Goal: Task Accomplishment & Management: Use online tool/utility

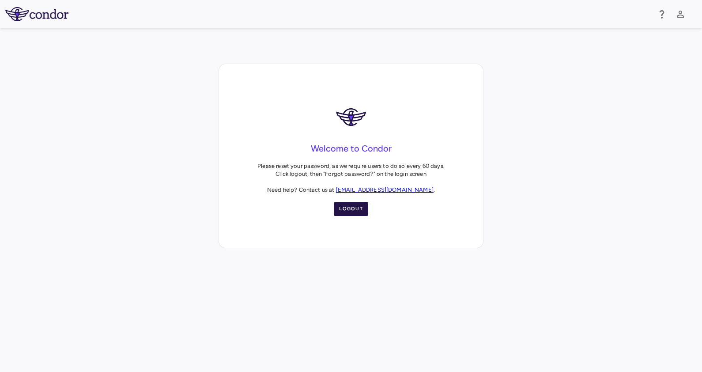
click at [346, 207] on button "Logout" at bounding box center [351, 209] width 34 height 14
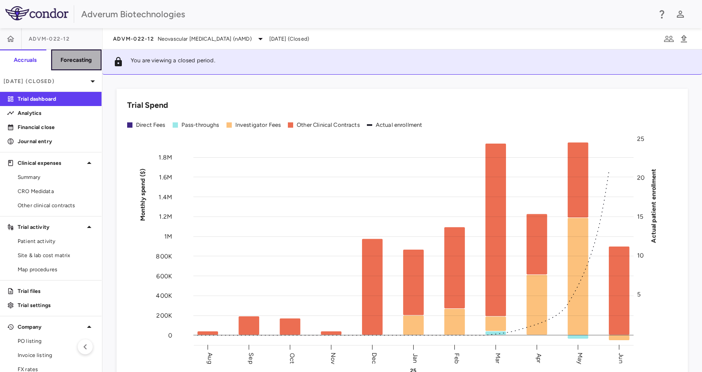
click at [71, 57] on h6 "Forecasting" at bounding box center [76, 60] width 32 height 8
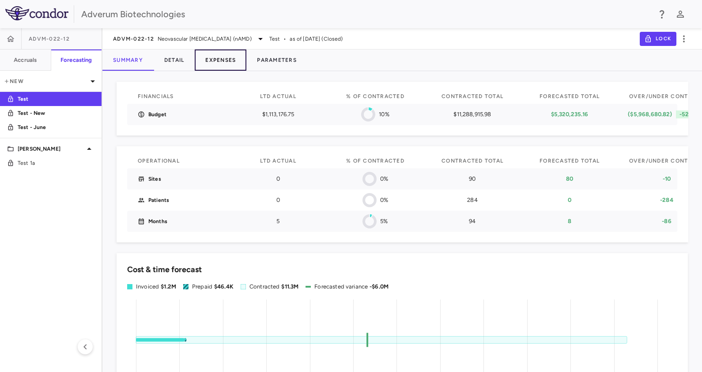
click at [213, 62] on button "Expenses" at bounding box center [221, 59] width 52 height 21
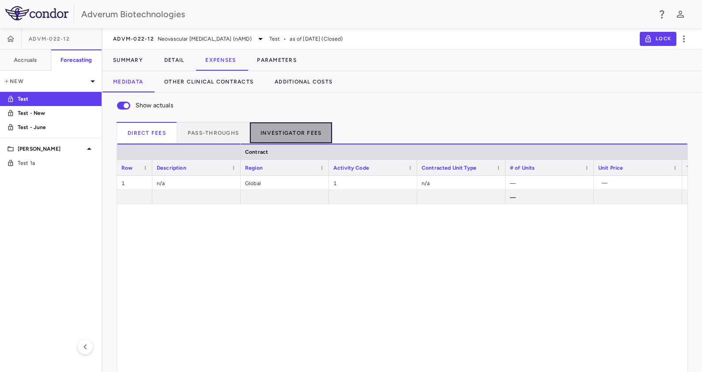
click at [267, 122] on button "Investigator Fees" at bounding box center [291, 132] width 83 height 21
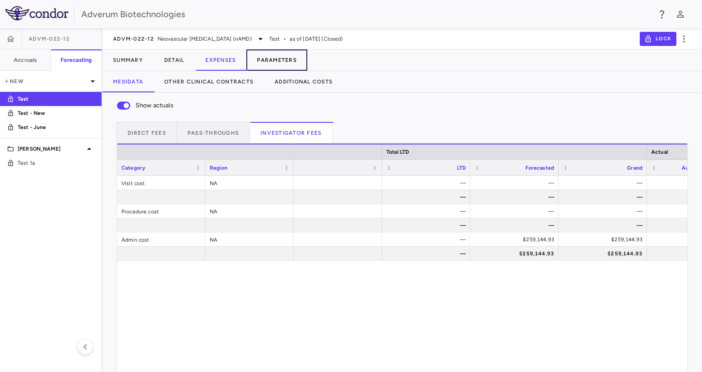
click at [274, 57] on button "Parameters" at bounding box center [276, 59] width 61 height 21
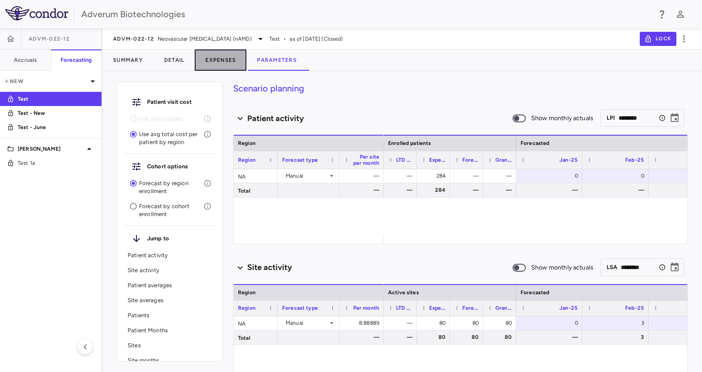
click at [205, 55] on button "Expenses" at bounding box center [221, 59] width 52 height 21
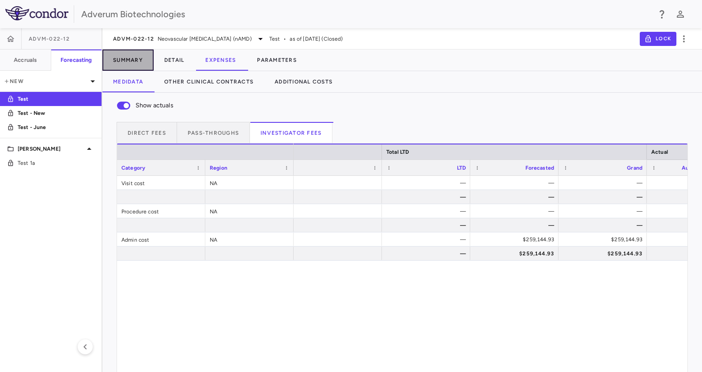
click at [126, 60] on button "Summary" at bounding box center [127, 59] width 51 height 21
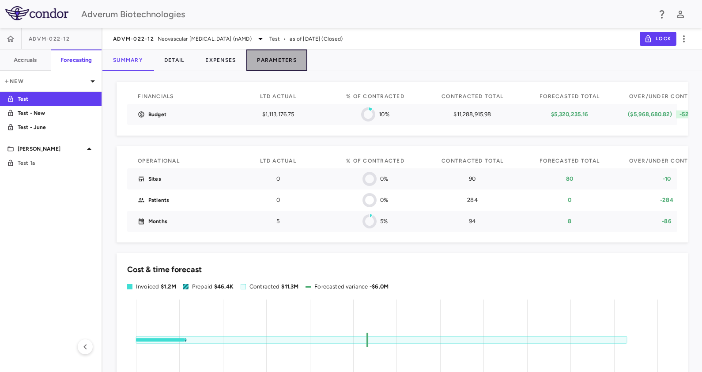
click at [269, 59] on button "Parameters" at bounding box center [276, 59] width 61 height 21
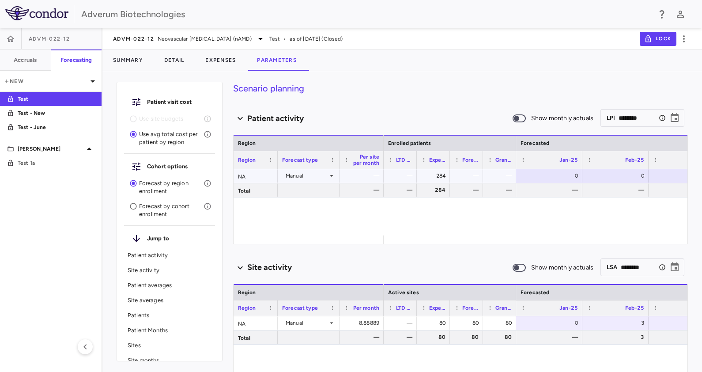
click at [441, 172] on div "284" at bounding box center [435, 176] width 21 height 14
click at [425, 176] on div "284" at bounding box center [435, 176] width 21 height 14
click at [609, 117] on div "​ LPI ******** ​" at bounding box center [642, 118] width 84 height 18
click at [669, 117] on icon "Choose date, selected date is Sep 1, 2026" at bounding box center [674, 118] width 11 height 11
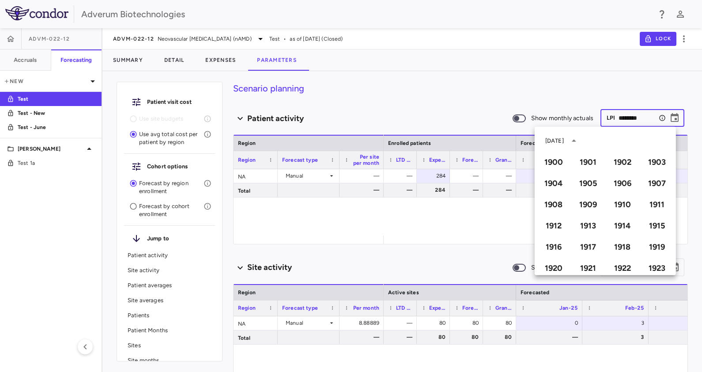
scroll to position [605, 0]
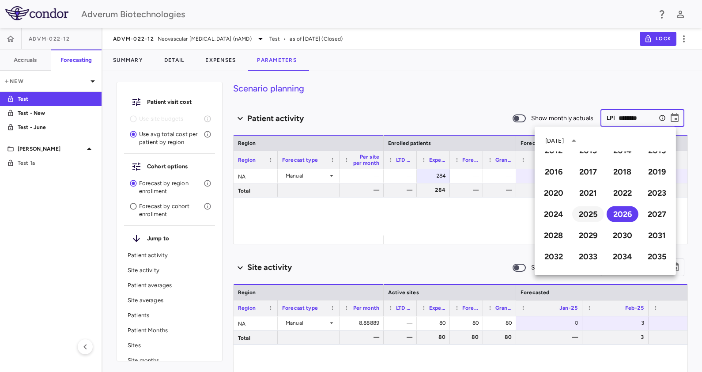
click at [584, 218] on button "2025" at bounding box center [588, 214] width 32 height 16
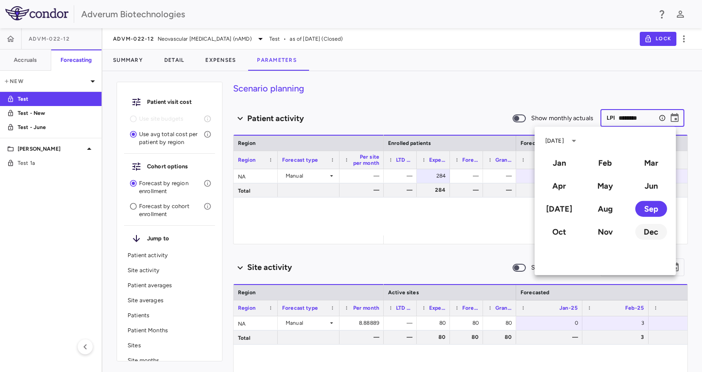
click at [642, 228] on button "Dec" at bounding box center [651, 232] width 32 height 16
type input "********"
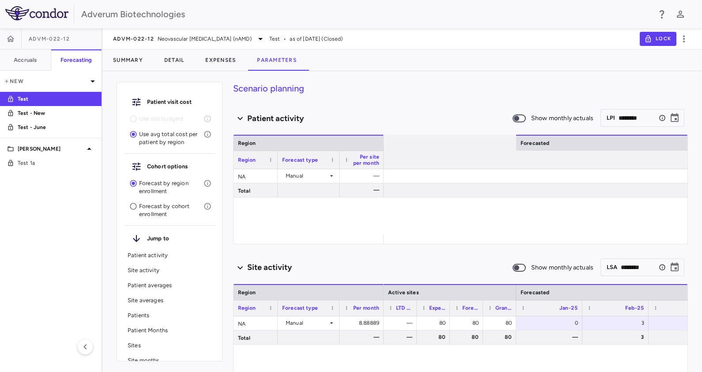
scroll to position [0, 0]
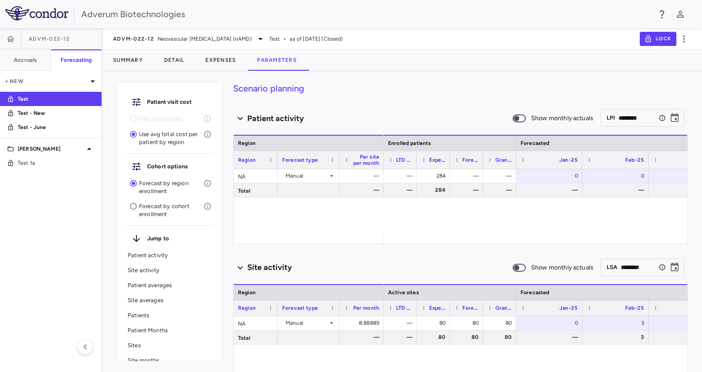
type input "********"
click at [141, 64] on button "Summary" at bounding box center [127, 59] width 51 height 21
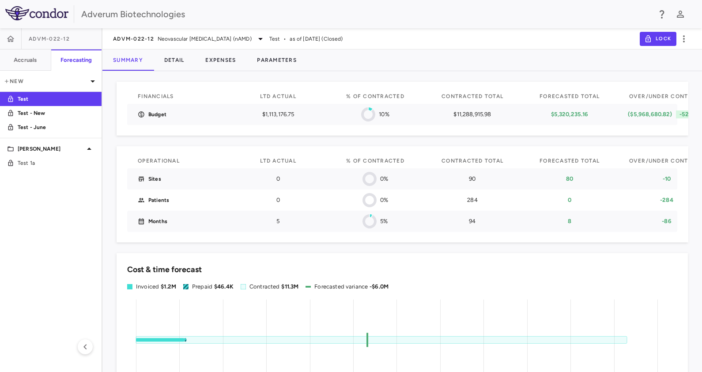
click at [334, 39] on span "as of Dec 2024 (Closed)" at bounding box center [315, 39] width 53 height 8
click at [280, 39] on span "Test" at bounding box center [274, 39] width 11 height 8
click at [342, 41] on span "as of Dec 2024 (Closed)" at bounding box center [315, 39] width 53 height 8
click at [342, 40] on span "as of Dec 2024 (Closed)" at bounding box center [315, 39] width 53 height 8
click at [17, 115] on div "Test - New" at bounding box center [48, 113] width 69 height 8
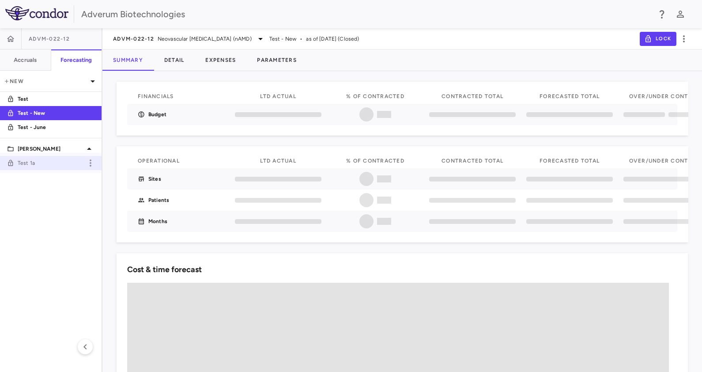
click at [37, 165] on span "Test 1a" at bounding box center [50, 163] width 65 height 8
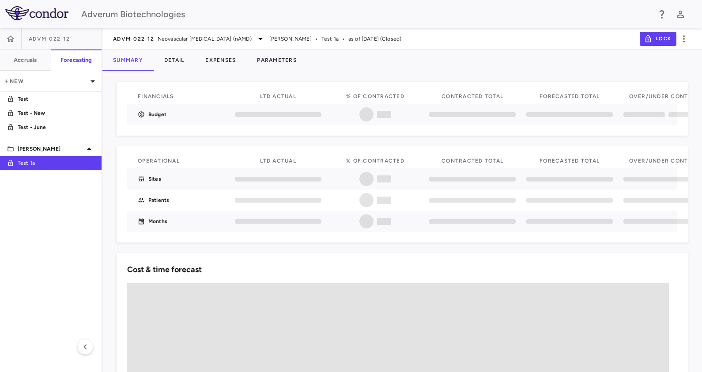
click at [379, 38] on span "as of Jun 2025 (Closed)" at bounding box center [374, 39] width 53 height 8
click at [18, 83] on p "New" at bounding box center [46, 81] width 84 height 8
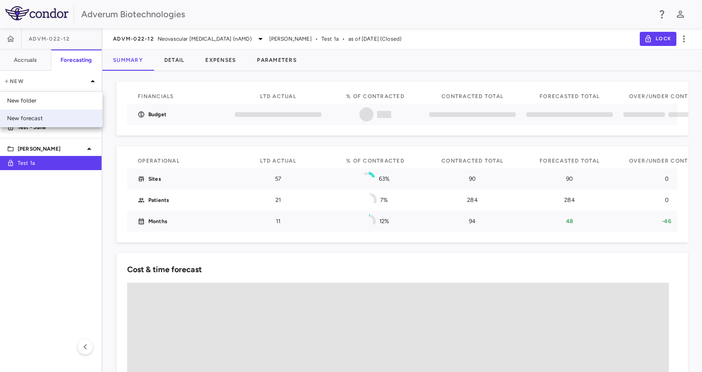
click at [41, 123] on div "New forecast" at bounding box center [51, 118] width 102 height 18
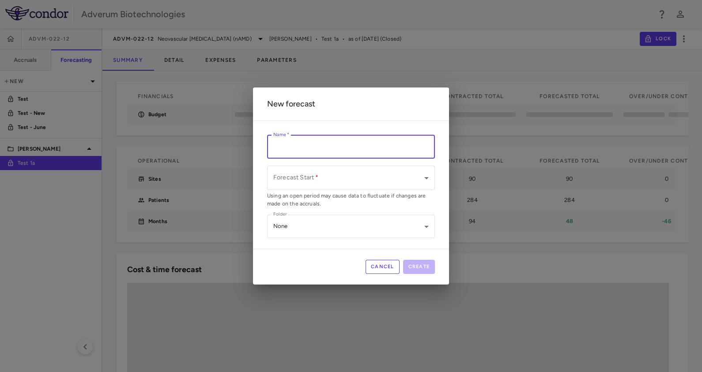
click at [342, 154] on input "Name   *" at bounding box center [351, 146] width 168 height 23
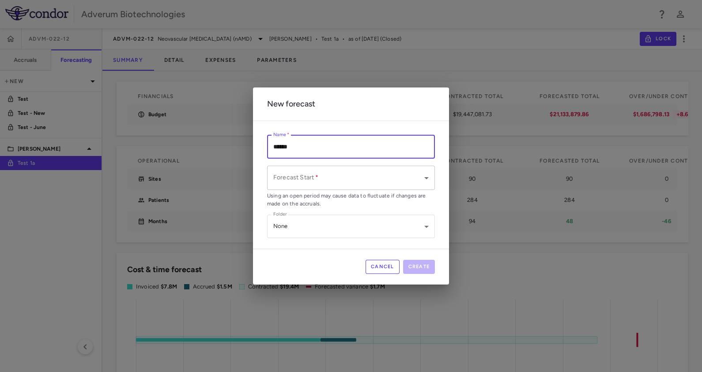
type input "******"
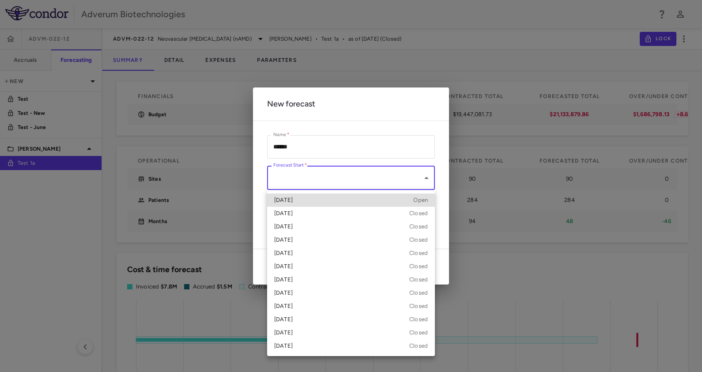
click at [422, 177] on body "Skip to sidebar Skip to main content Adverum Biotechnologies ADVM-022-12 Accrua…" at bounding box center [351, 186] width 702 height 372
click at [400, 199] on div "Aug 2025 Open" at bounding box center [351, 200] width 154 height 8
type input "**********"
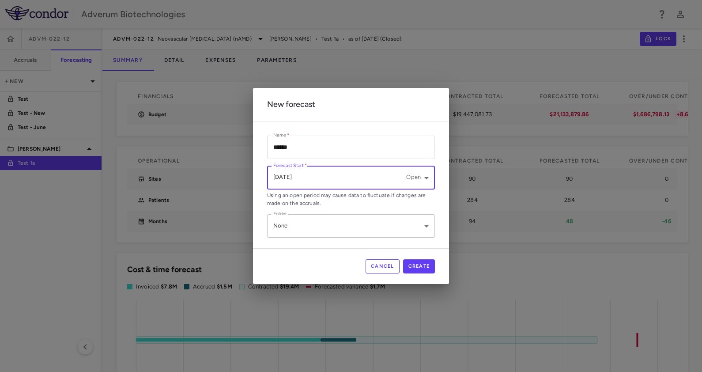
click at [370, 231] on body "Skip to sidebar Skip to main content Adverum Biotechnologies ADVM-022-12 Accrua…" at bounding box center [351, 186] width 702 height 372
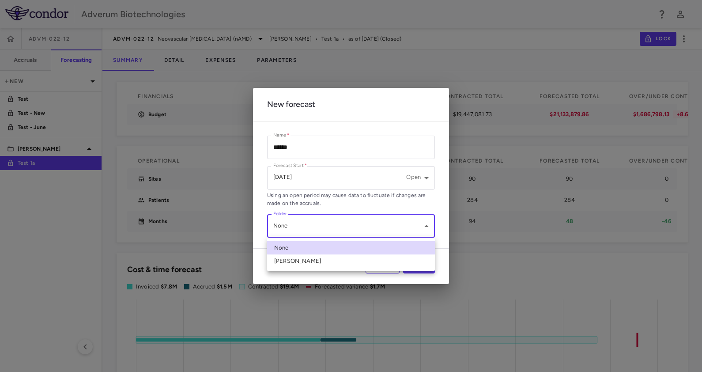
click at [356, 225] on div at bounding box center [351, 186] width 702 height 372
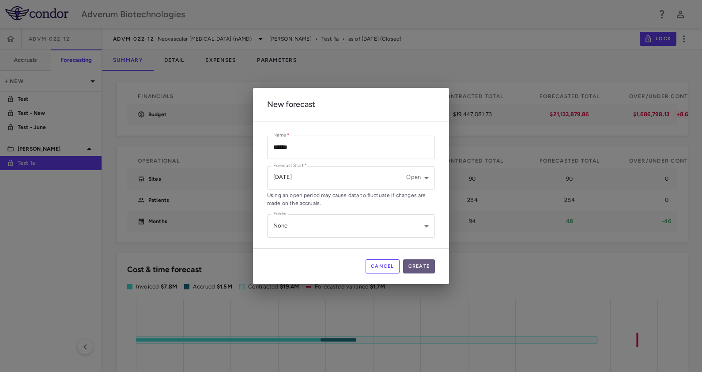
click at [415, 264] on button "Create" at bounding box center [419, 266] width 32 height 14
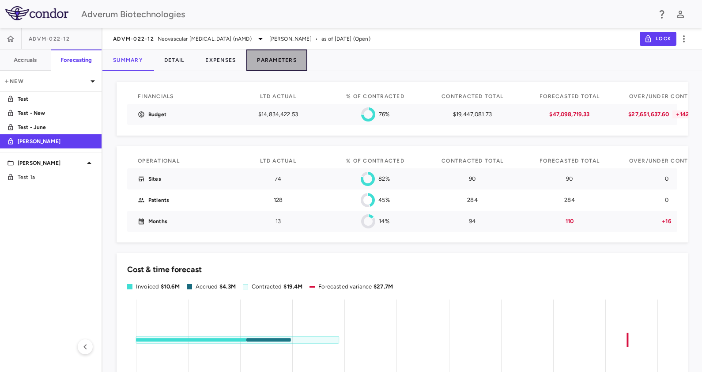
click at [279, 64] on button "Parameters" at bounding box center [276, 59] width 61 height 21
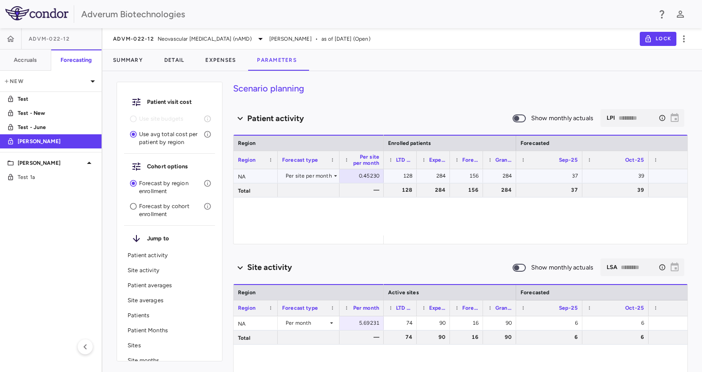
click at [406, 174] on div "128" at bounding box center [401, 176] width 21 height 14
click at [435, 177] on div "284" at bounding box center [435, 176] width 21 height 14
click at [545, 180] on div "37" at bounding box center [551, 176] width 54 height 14
click at [225, 58] on button "Expenses" at bounding box center [221, 59] width 52 height 21
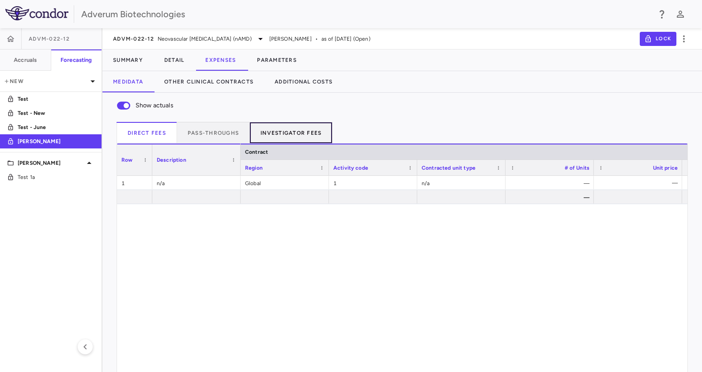
click at [263, 126] on button "Investigator Fees" at bounding box center [291, 132] width 83 height 21
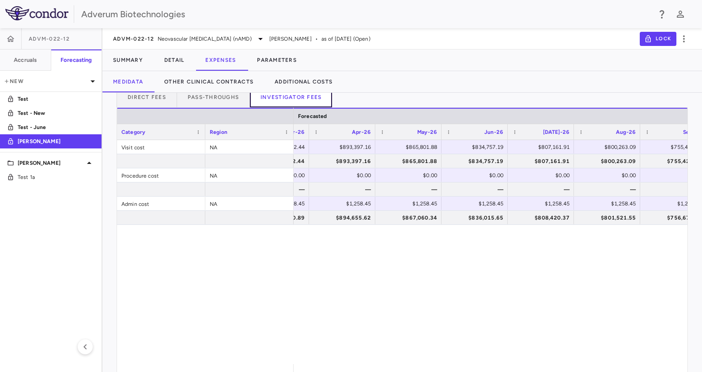
scroll to position [0, 1662]
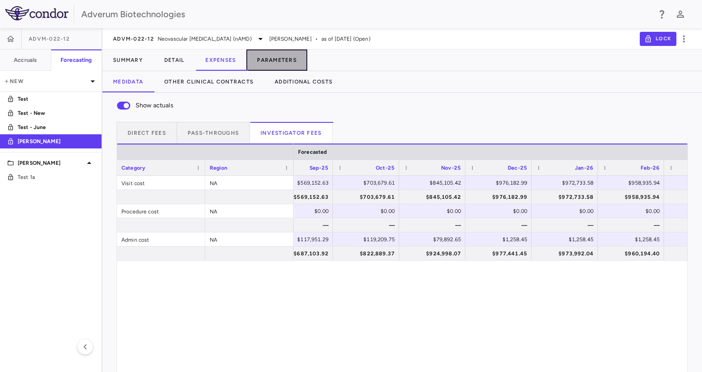
click at [263, 64] on button "Parameters" at bounding box center [276, 59] width 61 height 21
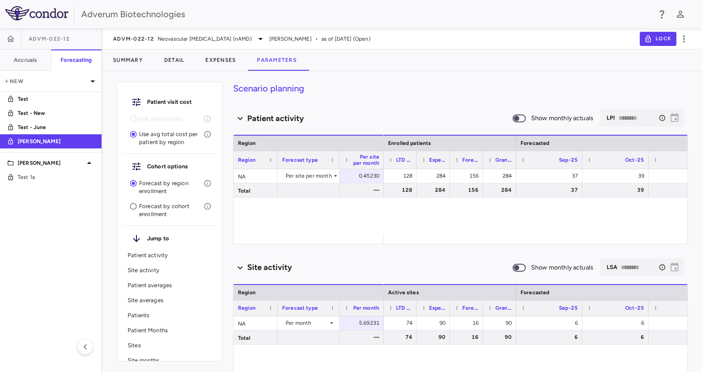
click at [159, 267] on p "Site activity" at bounding box center [170, 270] width 84 height 8
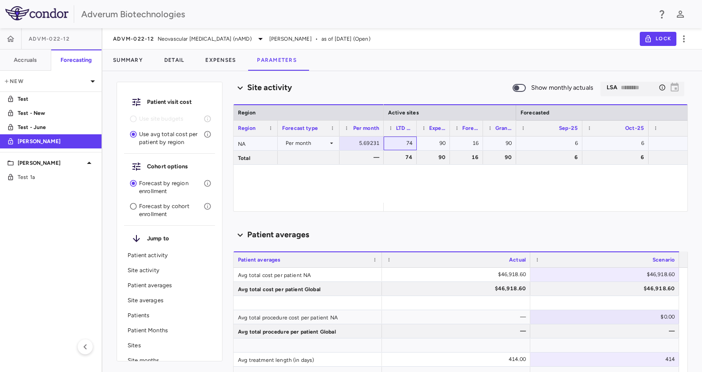
click at [402, 139] on div "74" at bounding box center [401, 143] width 21 height 14
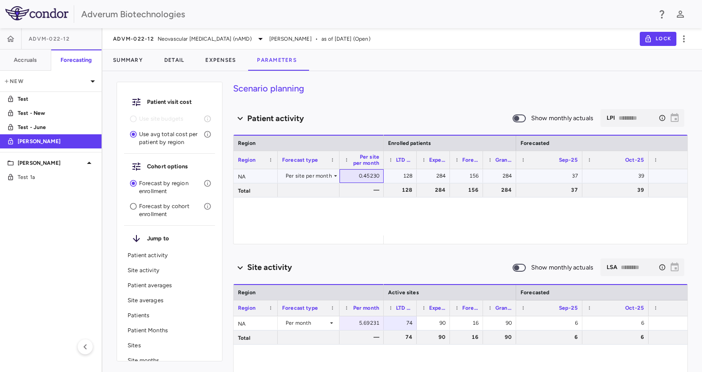
click at [357, 174] on div "0.45230" at bounding box center [363, 176] width 32 height 14
click at [422, 218] on div "128 284 156 284 37 39 41 39 128 284 156 284 37 39 41 39" at bounding box center [581, 202] width 397 height 66
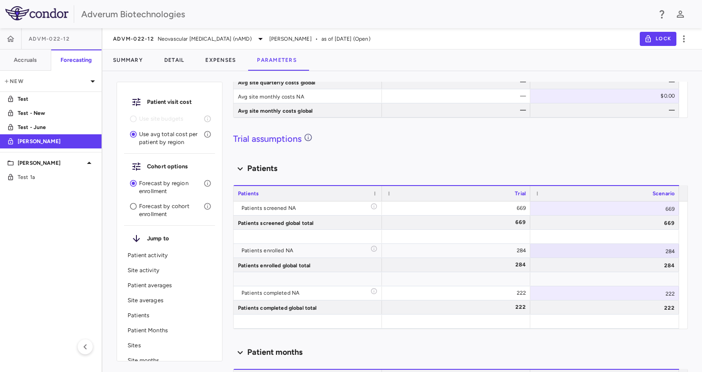
click at [113, 225] on div "Patient visit cost Use site budgets Use avg total cost per patient by region Co…" at bounding box center [401, 224] width 599 height 293
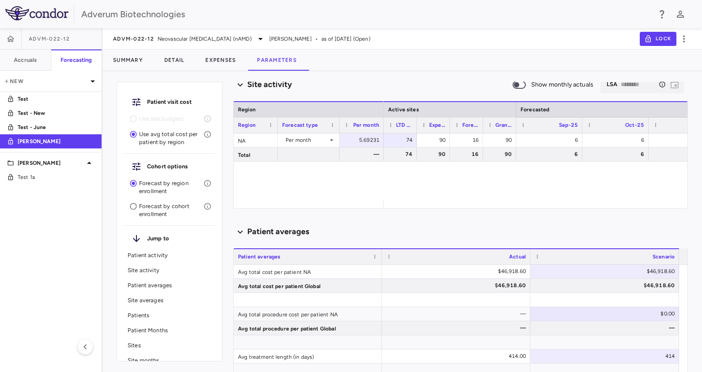
scroll to position [139, 0]
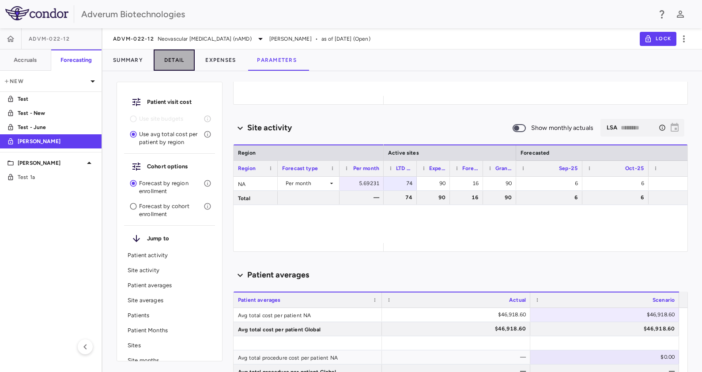
click at [179, 61] on button "Detail" at bounding box center [174, 59] width 41 height 21
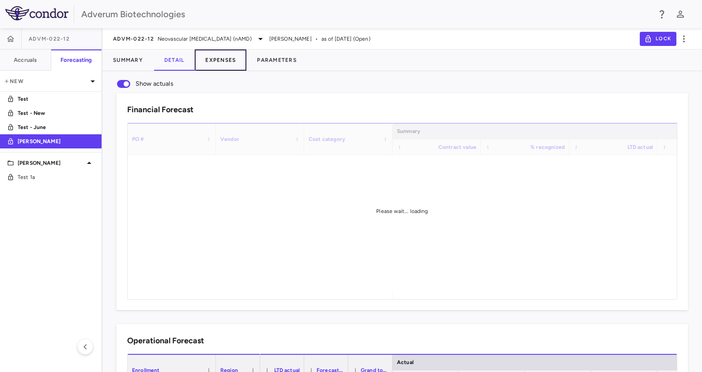
click at [221, 59] on button "Expenses" at bounding box center [221, 59] width 52 height 21
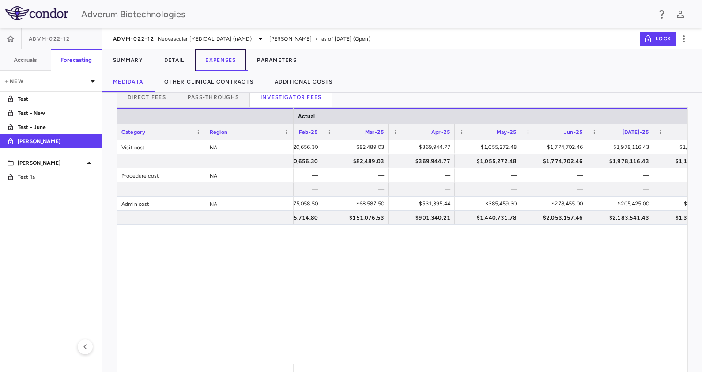
scroll to position [0, 850]
